Goal: Transaction & Acquisition: Purchase product/service

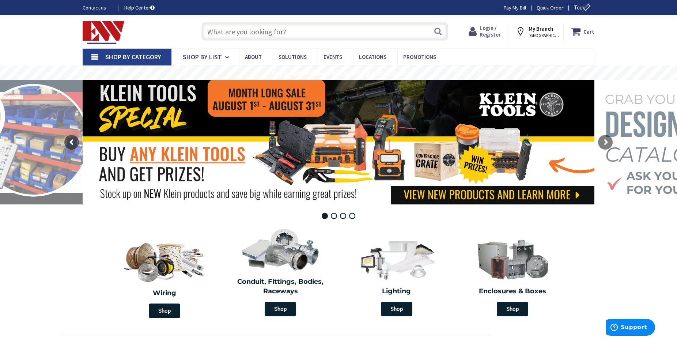
click at [486, 36] on span "Login / Register" at bounding box center [489, 31] width 21 height 14
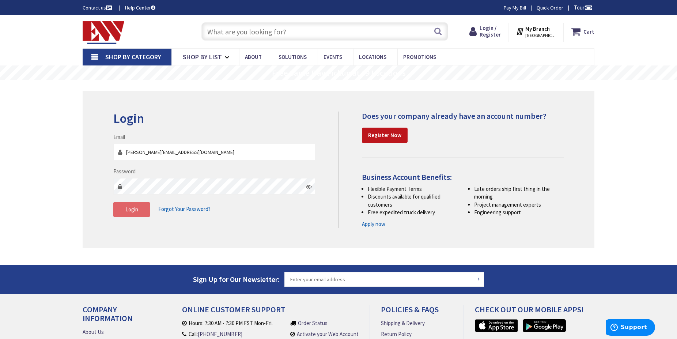
type input "wayne@network355.net"
click at [135, 213] on button "Login" at bounding box center [131, 209] width 37 height 15
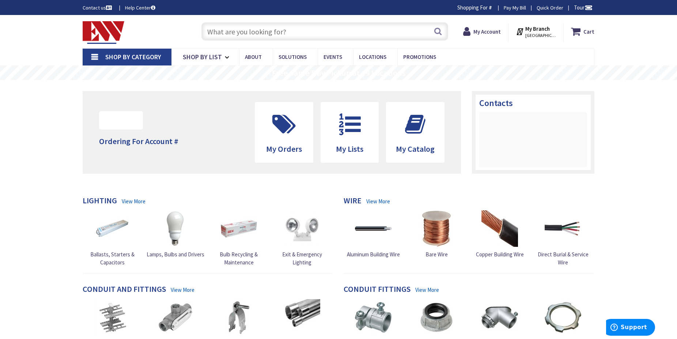
click at [285, 33] on input "text" at bounding box center [324, 31] width 247 height 18
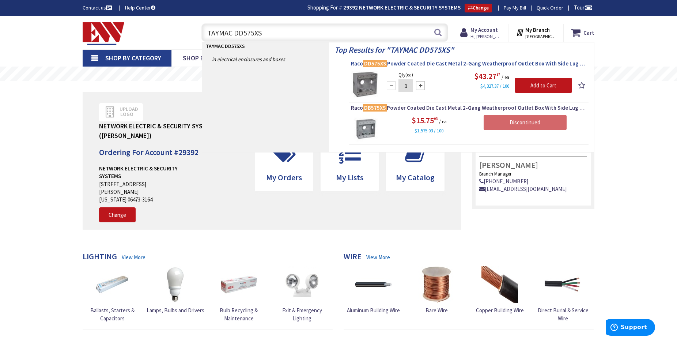
type input "TAYMAC DD575XS"
click at [421, 63] on span "Raco DD575XS Powder Coated Die Cast Metal 2-Gang Weatherproof Outlet Box With S…" at bounding box center [469, 63] width 236 height 7
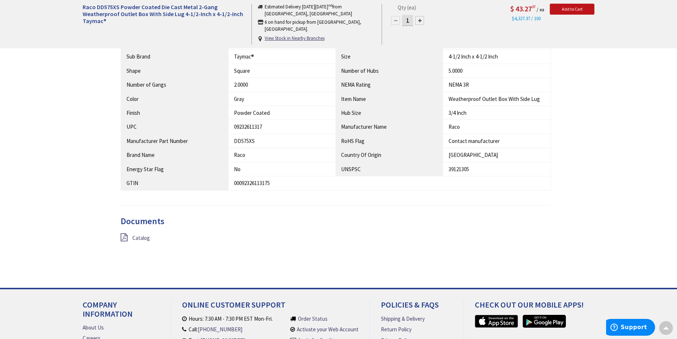
scroll to position [447, 0]
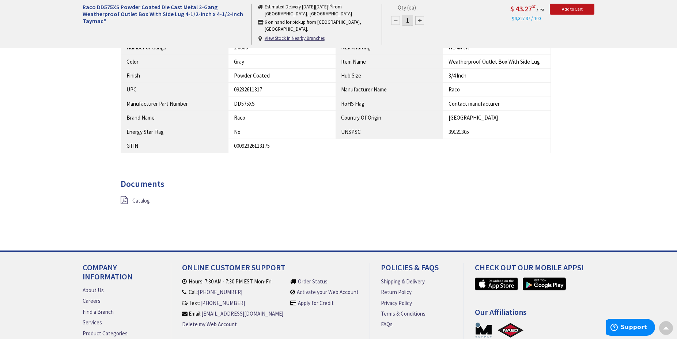
click at [149, 200] on span "Catalog" at bounding box center [141, 200] width 18 height 7
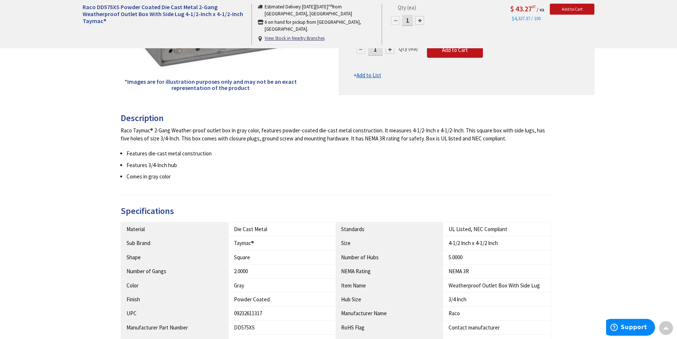
scroll to position [0, 0]
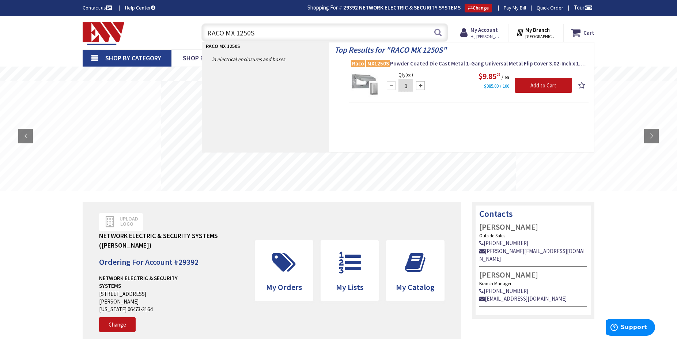
type input "RACO MX 1250S"
click at [366, 85] on img at bounding box center [364, 84] width 27 height 27
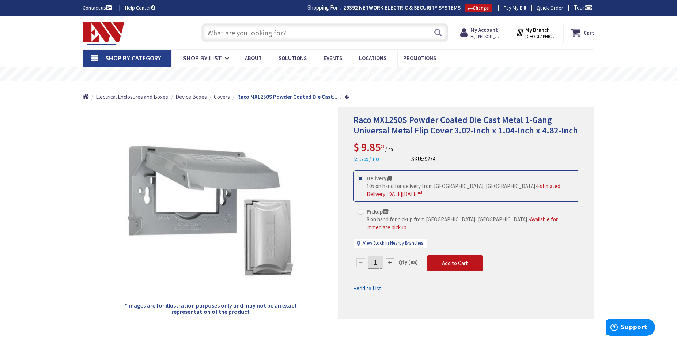
click at [300, 30] on input "text" at bounding box center [324, 32] width 247 height 18
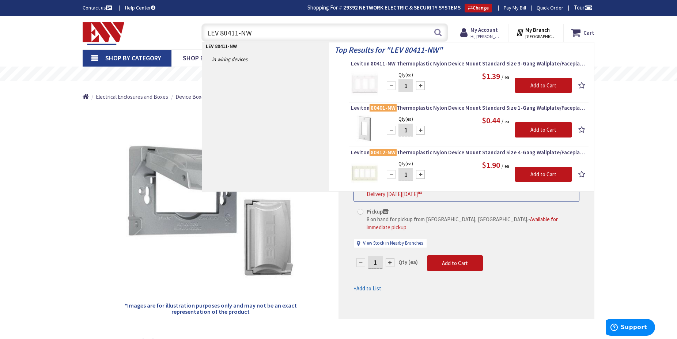
type input "LEV 80411-NW"
